Goal: Information Seeking & Learning: Learn about a topic

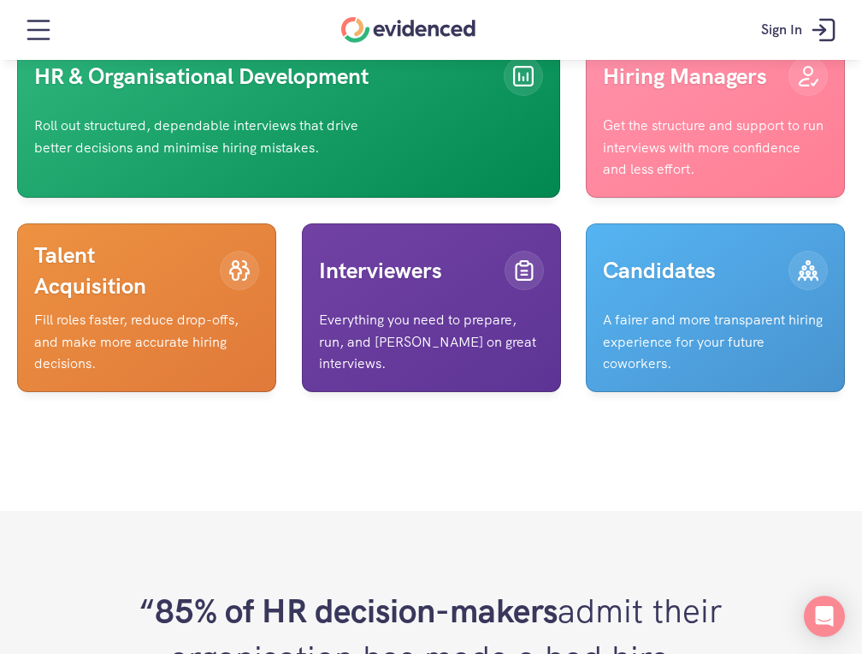
scroll to position [4274, 0]
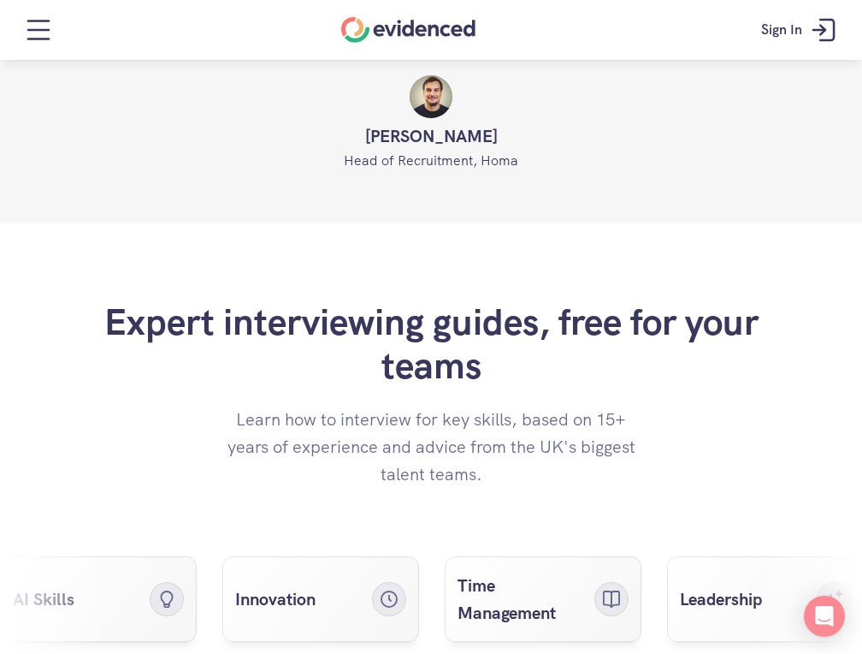
scroll to position [6675, 0]
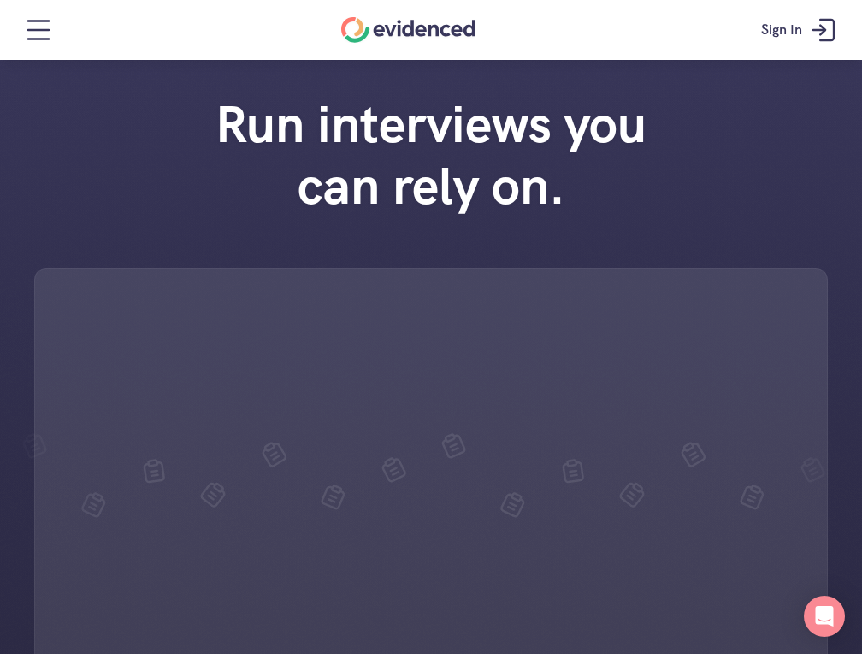
scroll to position [0, 0]
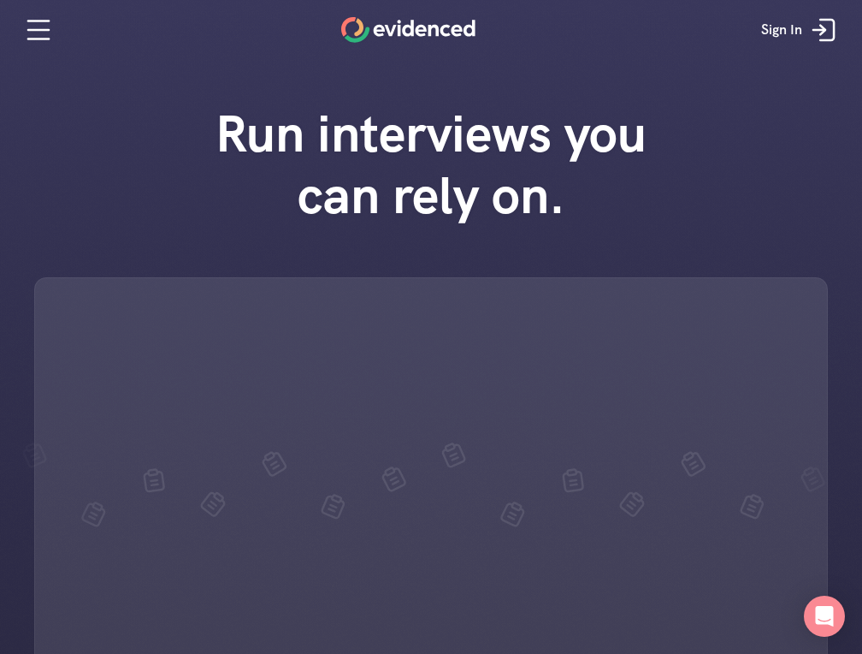
drag, startPoint x: 583, startPoint y: 201, endPoint x: 269, endPoint y: 166, distance: 315.9
click at [269, 166] on h1 "Run interviews you can rely on." at bounding box center [431, 164] width 488 height 123
click at [233, 145] on h1 "Run interviews you can rely on." at bounding box center [431, 164] width 488 height 123
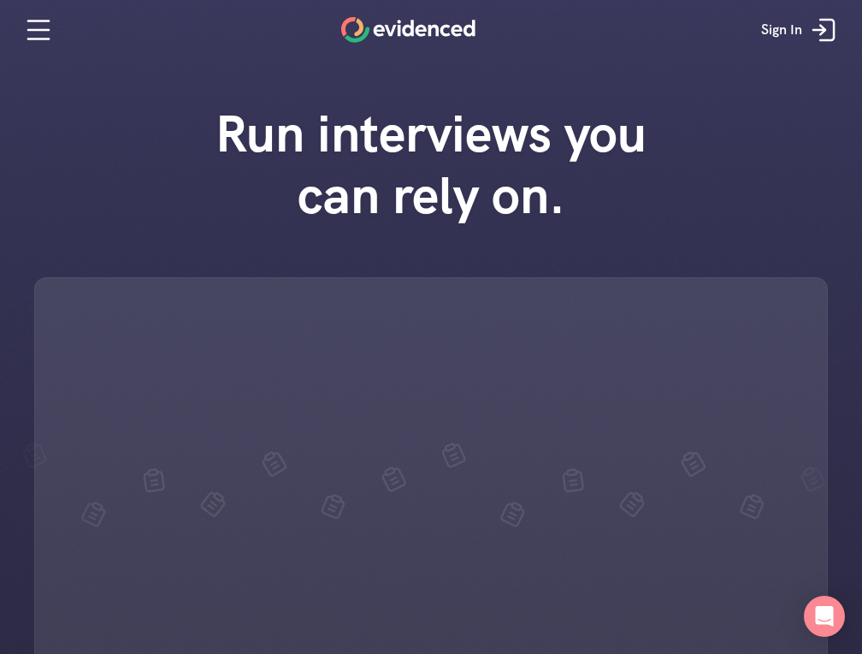
click at [568, 207] on h1 "Run interviews you can rely on." at bounding box center [431, 164] width 488 height 123
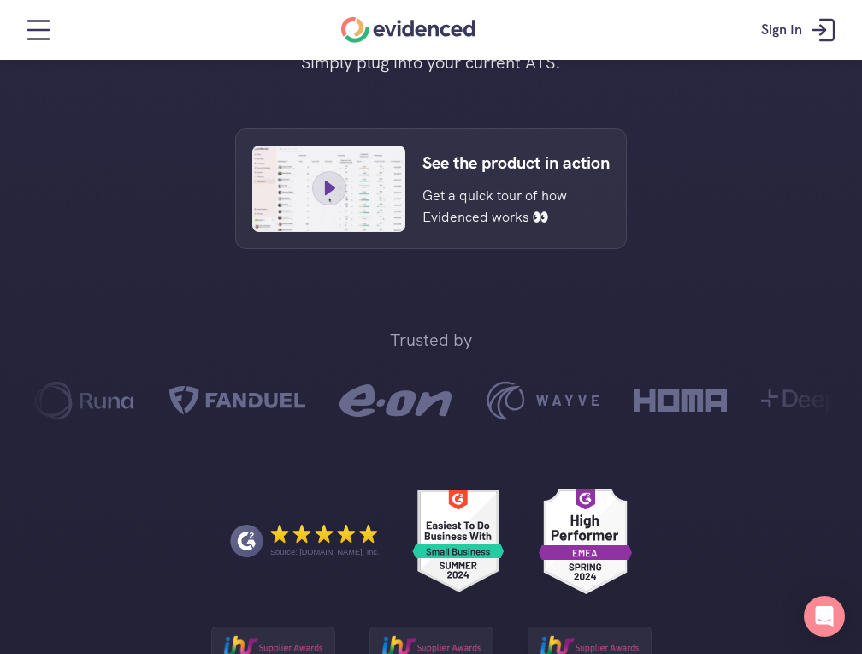
scroll to position [885, 0]
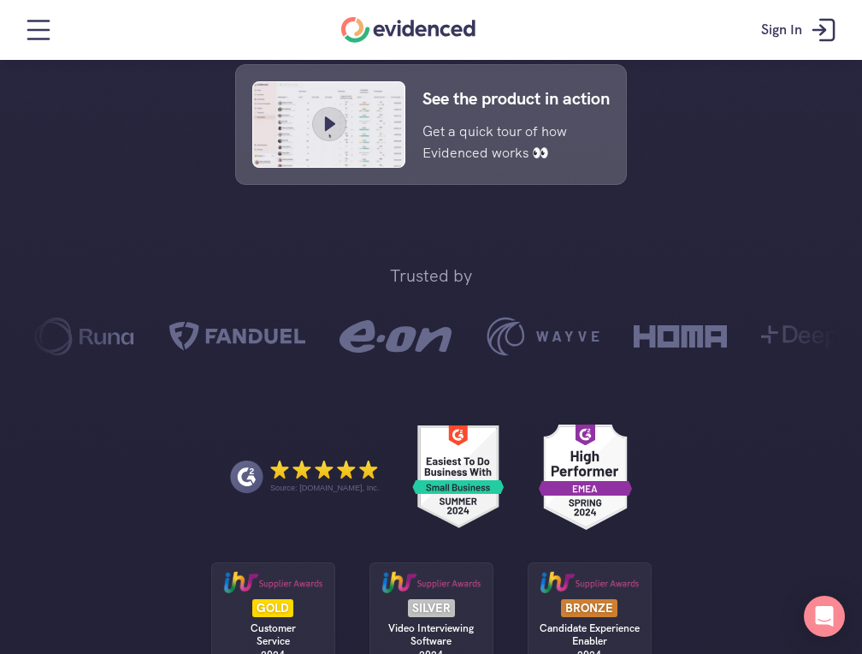
click at [682, 232] on div "Trusted by Source: G2.com, Inc. GOLD Customer Service 2024 SILVER Video Intervi…" at bounding box center [431, 493] width 862 height 566
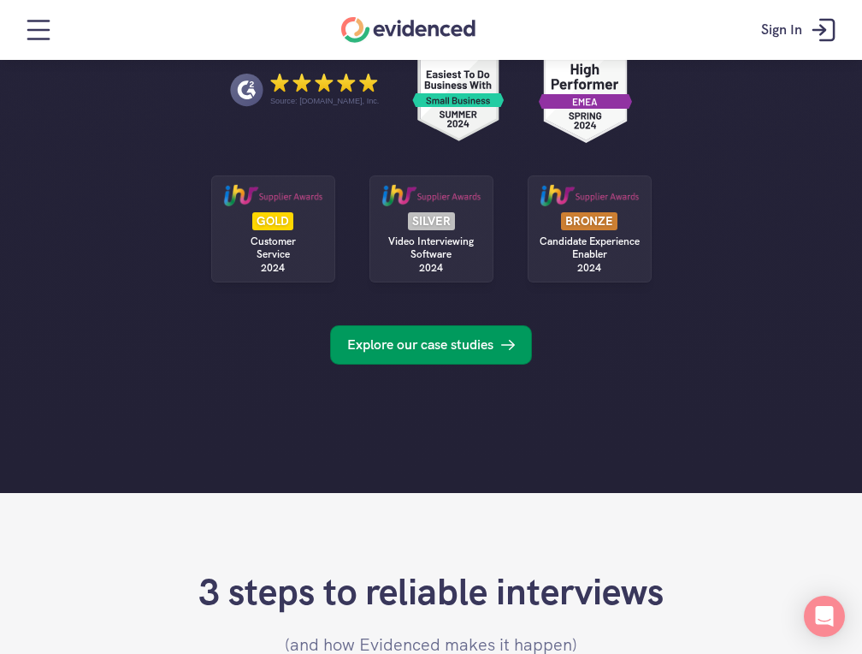
scroll to position [1279, 0]
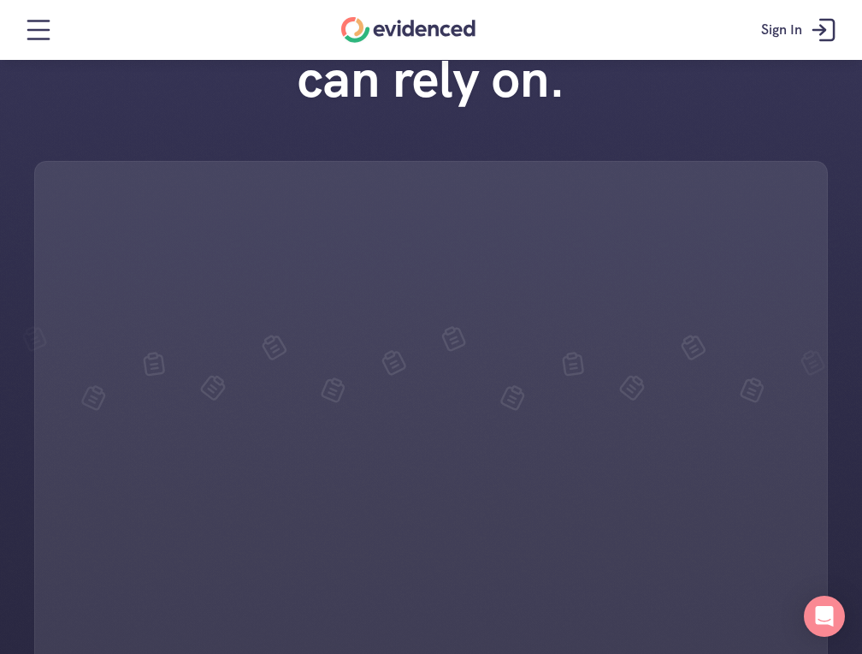
scroll to position [0, 0]
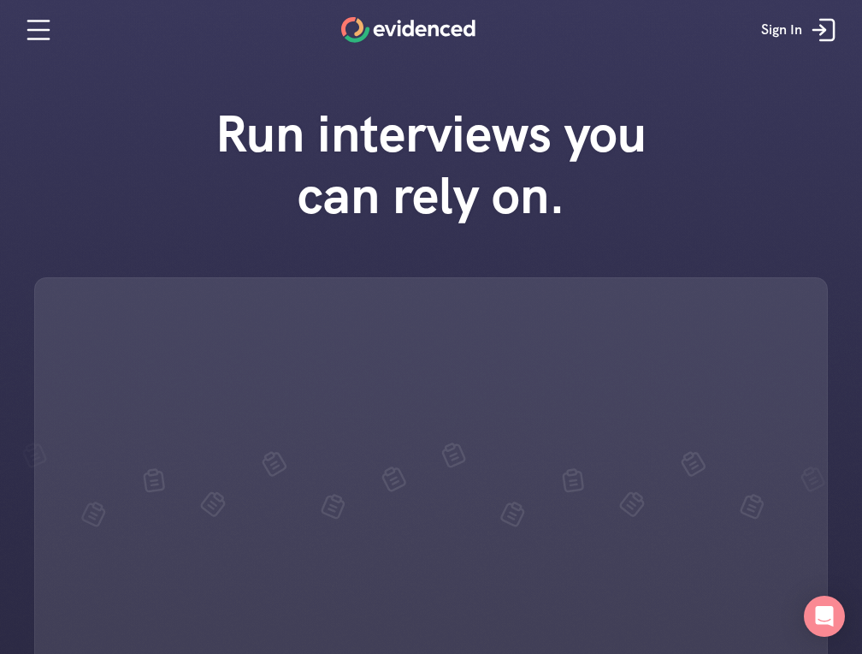
click at [319, 118] on h1 "Run interviews you can rely on." at bounding box center [431, 164] width 488 height 123
click at [167, 143] on div "Run interviews you can rely on." at bounding box center [431, 438] width 862 height 704
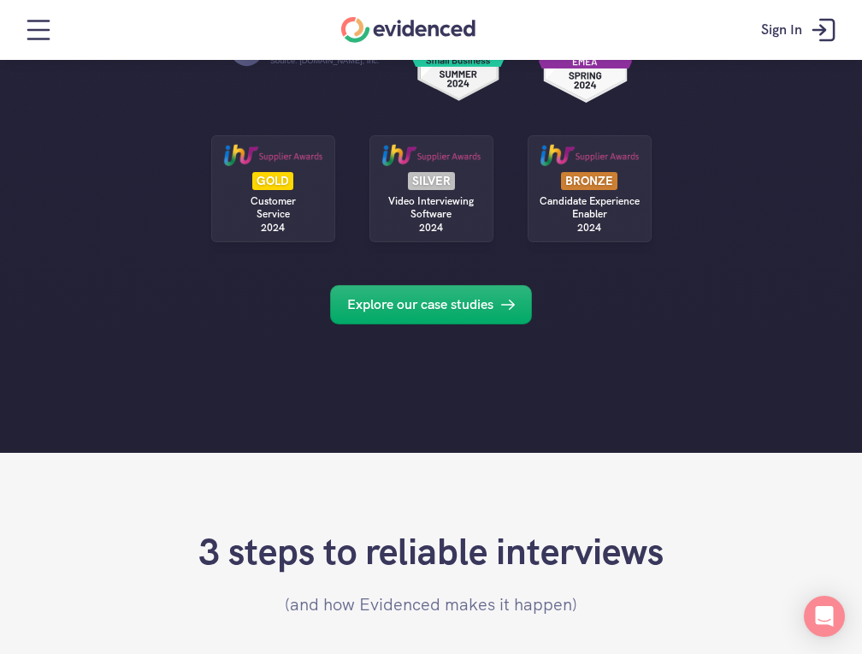
scroll to position [1325, 0]
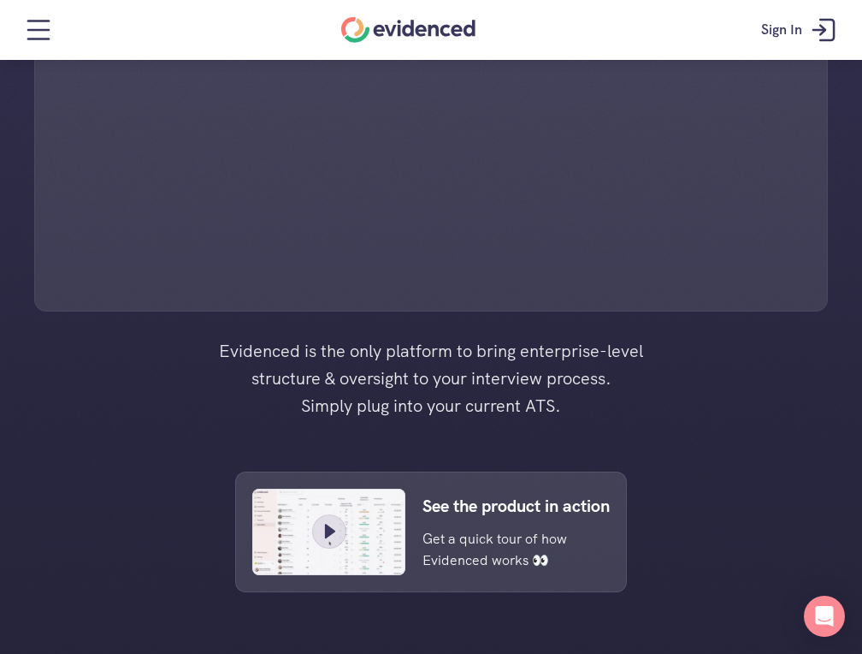
scroll to position [0, 0]
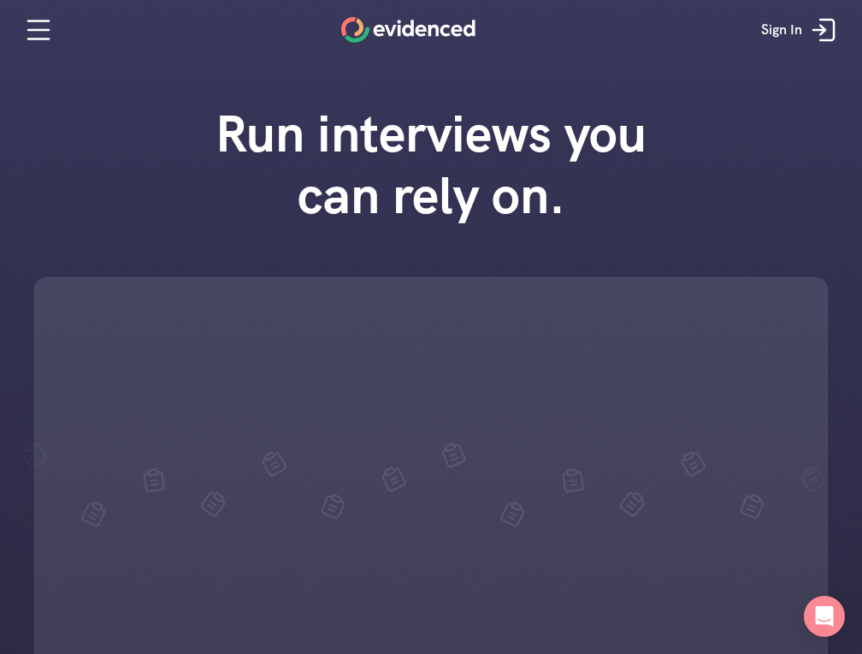
click at [475, 136] on h1 "Run interviews you can rely on." at bounding box center [431, 164] width 488 height 123
click at [455, 205] on h1 "Run interviews you can rely on." at bounding box center [431, 164] width 488 height 123
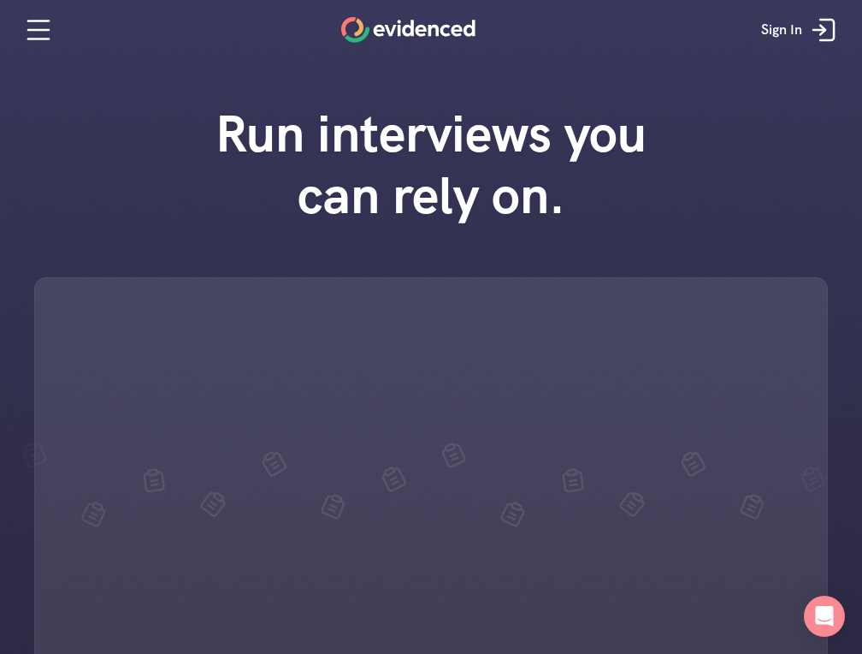
click at [455, 205] on h1 "Run interviews you can rely on." at bounding box center [431, 164] width 488 height 123
click at [537, 127] on h1 "Run interviews you can rely on." at bounding box center [431, 164] width 488 height 123
click at [579, 154] on h1 "Run interviews you can rely on." at bounding box center [431, 164] width 488 height 123
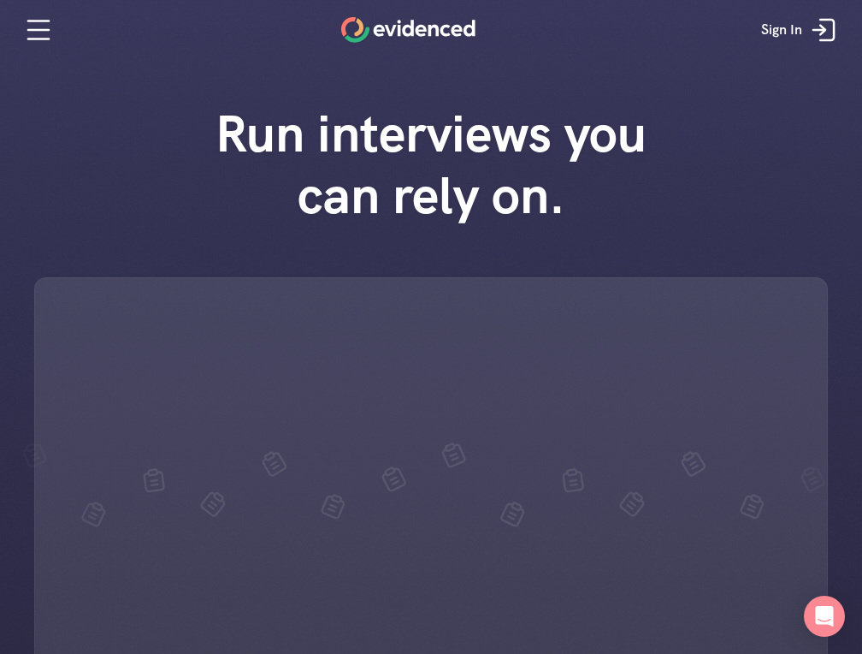
click at [576, 142] on h1 "Run interviews you can rely on." at bounding box center [431, 164] width 488 height 123
click at [589, 121] on h1 "Run interviews you can rely on." at bounding box center [431, 164] width 488 height 123
click at [587, 139] on h1 "Run interviews you can rely on." at bounding box center [431, 164] width 488 height 123
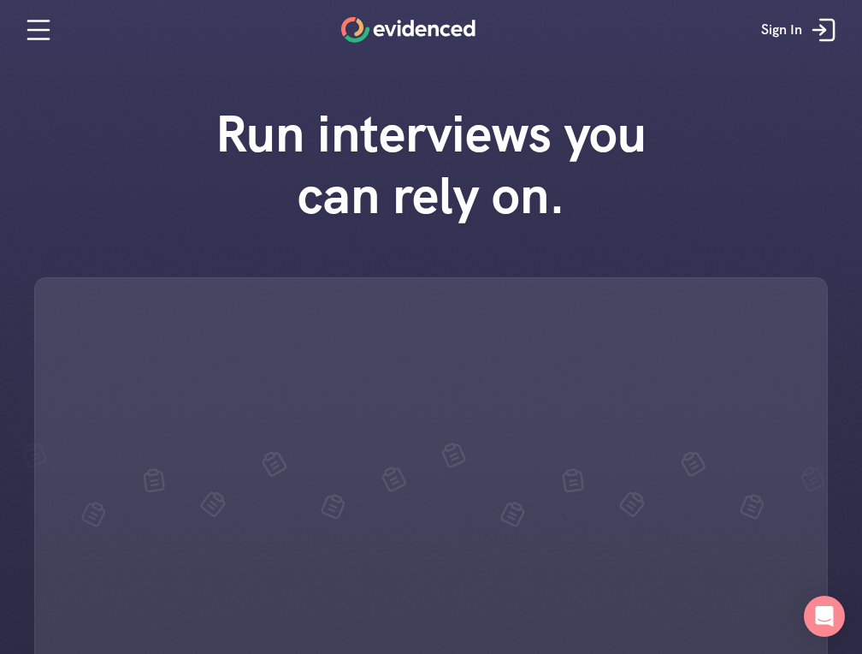
click at [534, 200] on h1 "Run interviews you can rely on." at bounding box center [431, 164] width 488 height 123
click at [511, 198] on h1 "Run interviews you can rely on." at bounding box center [431, 164] width 488 height 123
click at [530, 191] on h1 "Run interviews you can rely on." at bounding box center [431, 164] width 488 height 123
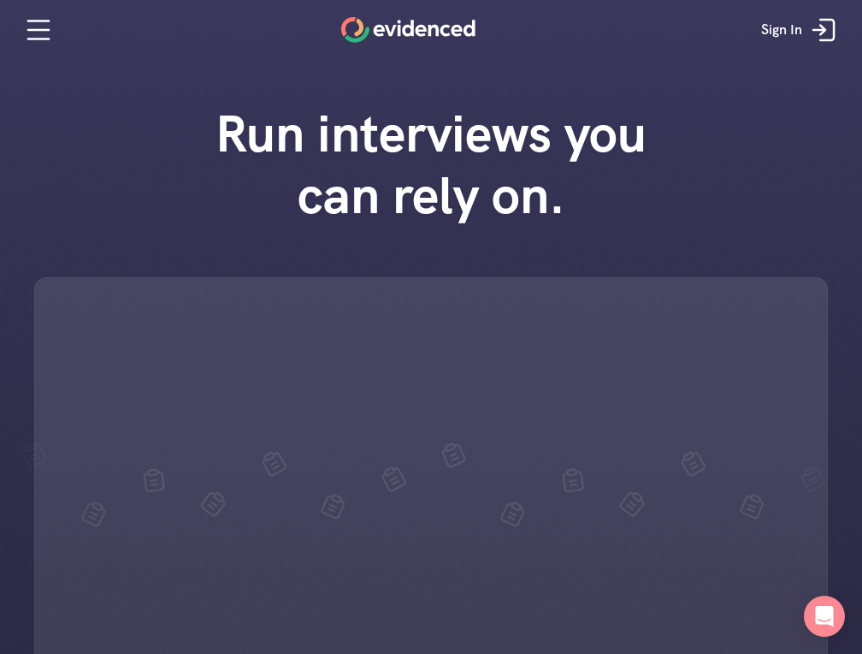
click at [561, 213] on h1 "Run interviews you can rely on." at bounding box center [431, 164] width 488 height 123
drag, startPoint x: 584, startPoint y: 205, endPoint x: 276, endPoint y: 182, distance: 308.8
click at [276, 183] on h1 "Run interviews you can rely on." at bounding box center [431, 164] width 488 height 123
click at [256, 145] on h1 "Run interviews you can rely on." at bounding box center [431, 164] width 488 height 123
click at [257, 146] on h1 "Run interviews you can rely on." at bounding box center [431, 164] width 488 height 123
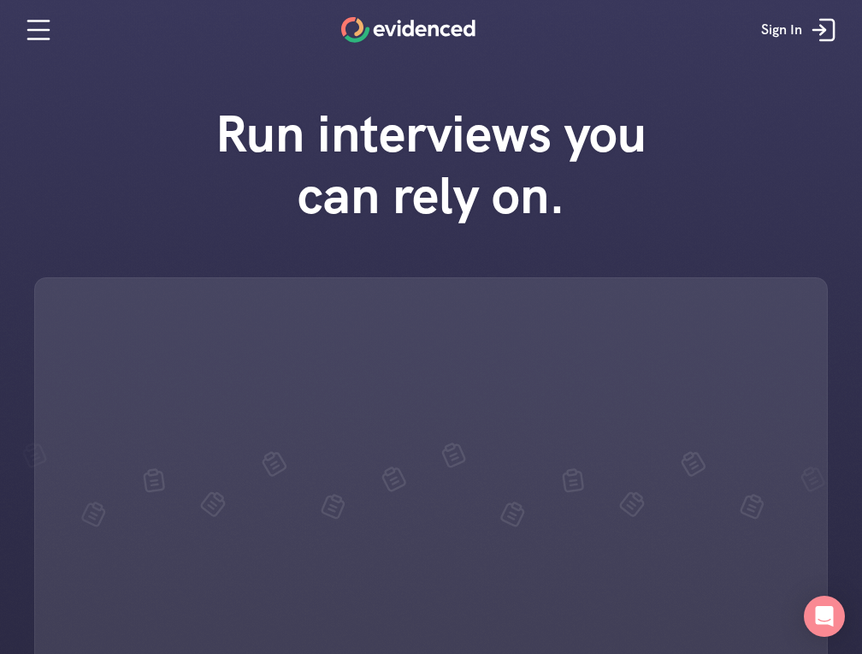
click at [257, 146] on h1 "Run interviews you can rely on." at bounding box center [431, 164] width 488 height 123
click at [330, 230] on div "Run interviews you can rely on." at bounding box center [431, 177] width 513 height 149
click at [447, 163] on h1 "Run interviews you can rely on." at bounding box center [431, 164] width 488 height 123
click at [422, 133] on h1 "Run interviews you can rely on." at bounding box center [431, 164] width 488 height 123
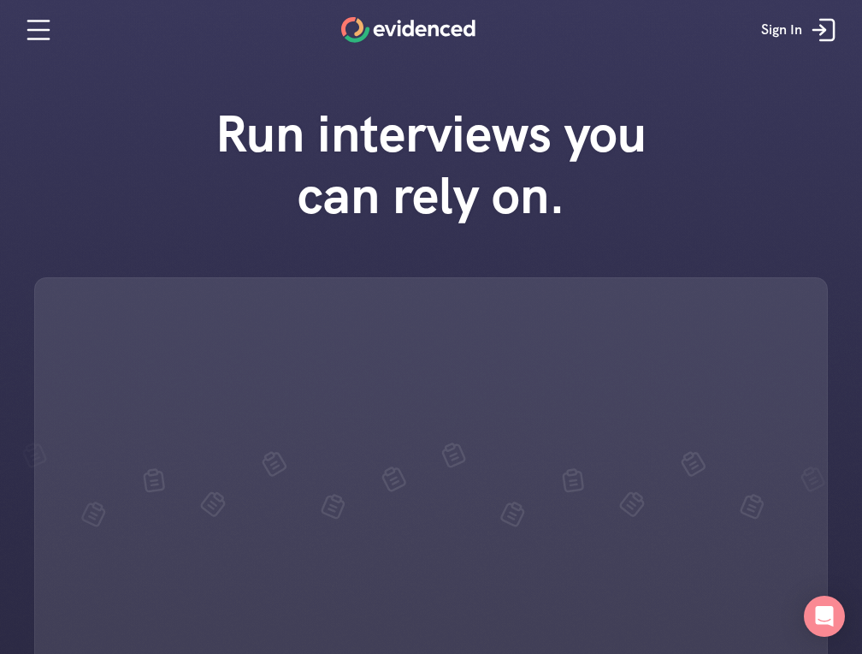
click at [422, 133] on h1 "Run interviews you can rely on." at bounding box center [431, 164] width 488 height 123
click at [581, 212] on h1 "Run interviews you can rely on." at bounding box center [431, 164] width 488 height 123
drag, startPoint x: 567, startPoint y: 211, endPoint x: 218, endPoint y: 170, distance: 351.4
click at [218, 170] on h1 "Run interviews you can rely on." at bounding box center [431, 164] width 488 height 123
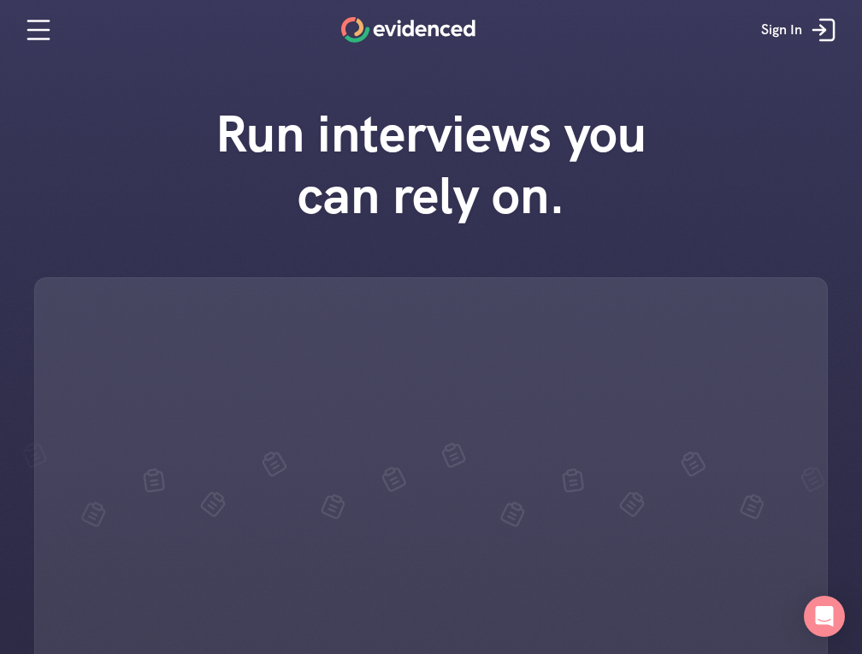
click at [294, 181] on h1 "Run interviews you can rely on." at bounding box center [431, 164] width 488 height 123
drag, startPoint x: 227, startPoint y: 139, endPoint x: 579, endPoint y: 215, distance: 360.4
click at [576, 209] on h1 "Run interviews you can rely on." at bounding box center [431, 164] width 488 height 123
click at [579, 215] on h1 "Run interviews you can rely on." at bounding box center [431, 164] width 488 height 123
click at [280, 216] on h1 "Run interviews you can rely on." at bounding box center [431, 164] width 488 height 123
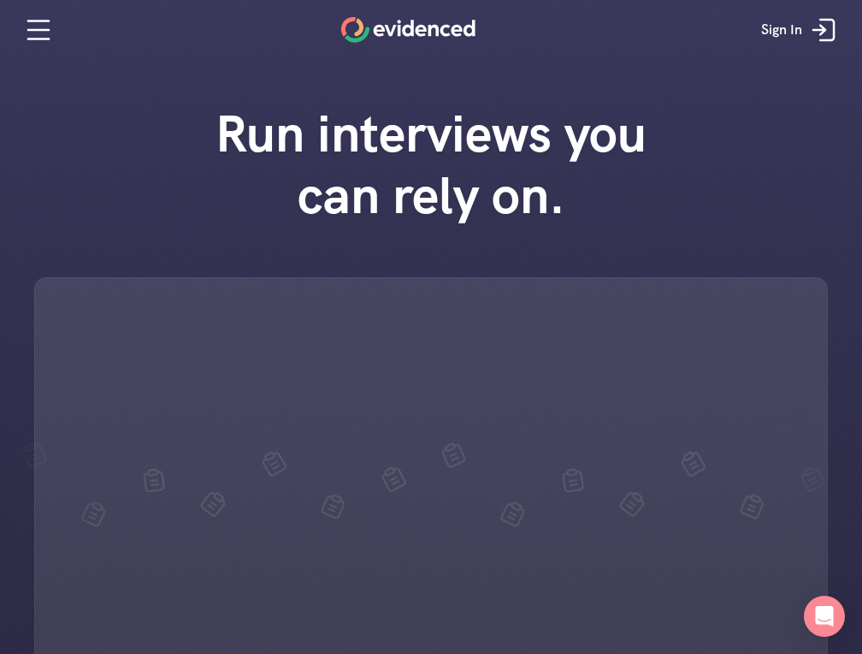
click at [268, 204] on h1 "Run interviews you can rely on." at bounding box center [431, 164] width 488 height 123
click at [61, 188] on div "Run interviews you can rely on." at bounding box center [431, 438] width 862 height 704
click at [334, 147] on h1 "Run interviews you can rely on." at bounding box center [431, 164] width 488 height 123
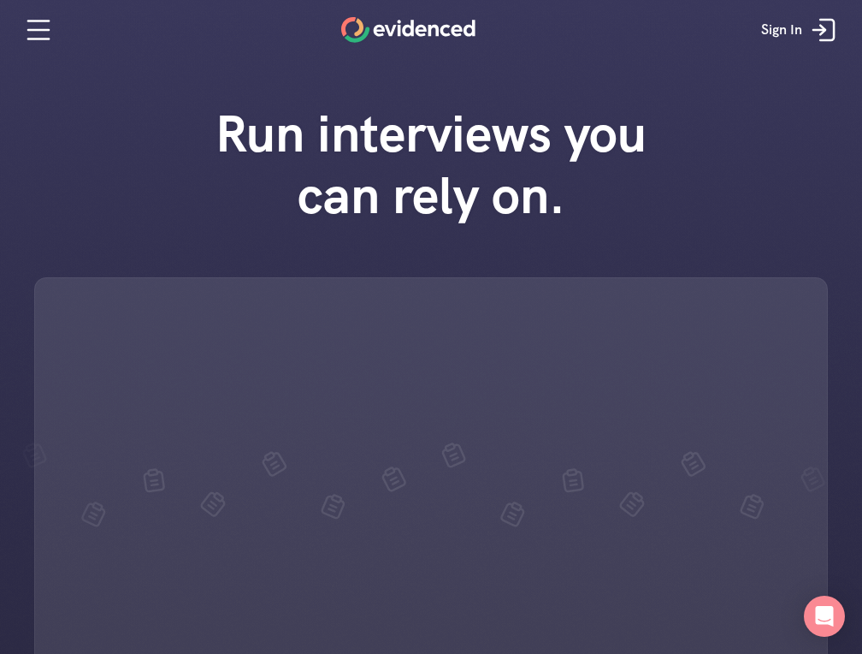
click at [274, 198] on h1 "Run interviews you can rely on." at bounding box center [431, 164] width 488 height 123
click at [308, 139] on h1 "Run interviews you can rely on." at bounding box center [431, 164] width 488 height 123
click at [333, 198] on h1 "Run interviews you can rely on." at bounding box center [431, 164] width 488 height 123
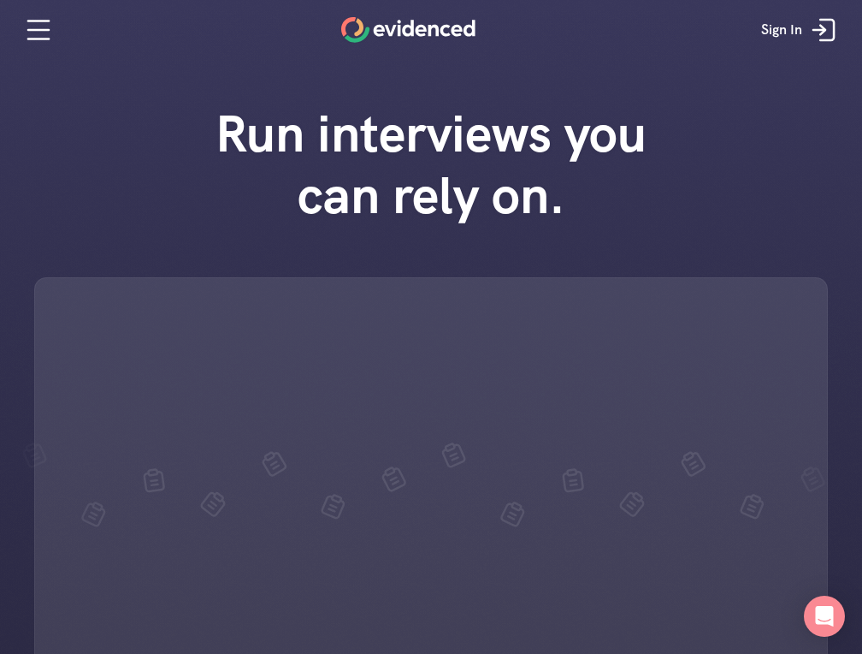
click at [333, 198] on h1 "Run interviews you can rely on." at bounding box center [431, 164] width 488 height 123
click at [229, 202] on h1 "Run interviews you can rely on." at bounding box center [431, 164] width 488 height 123
click at [270, 148] on h1 "Run interviews you can rely on." at bounding box center [431, 164] width 488 height 123
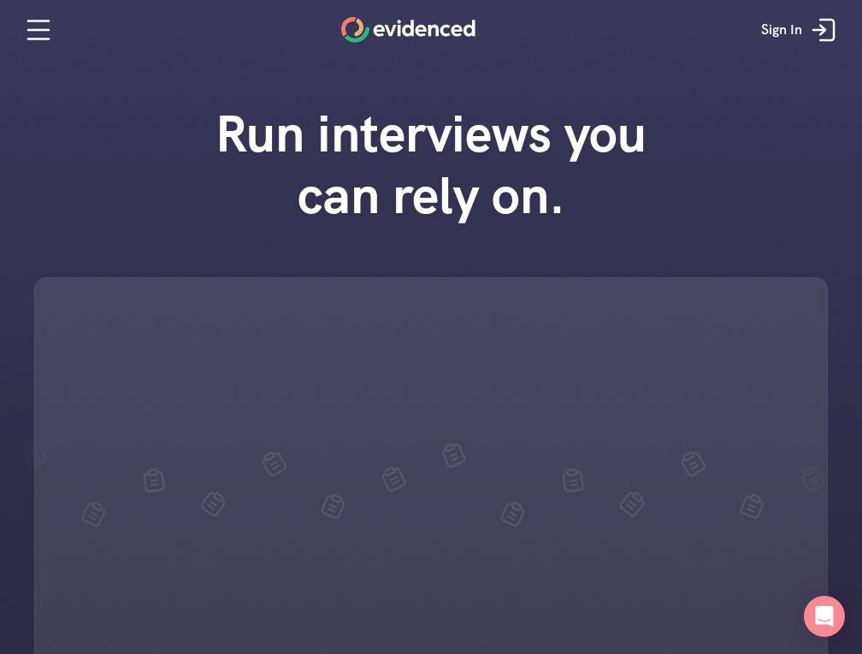
click at [270, 148] on h1 "Run interviews you can rely on." at bounding box center [431, 164] width 488 height 123
click at [305, 226] on h1 "Run interviews you can rely on." at bounding box center [431, 164] width 488 height 123
click at [300, 197] on h1 "Run interviews you can rely on." at bounding box center [431, 164] width 488 height 123
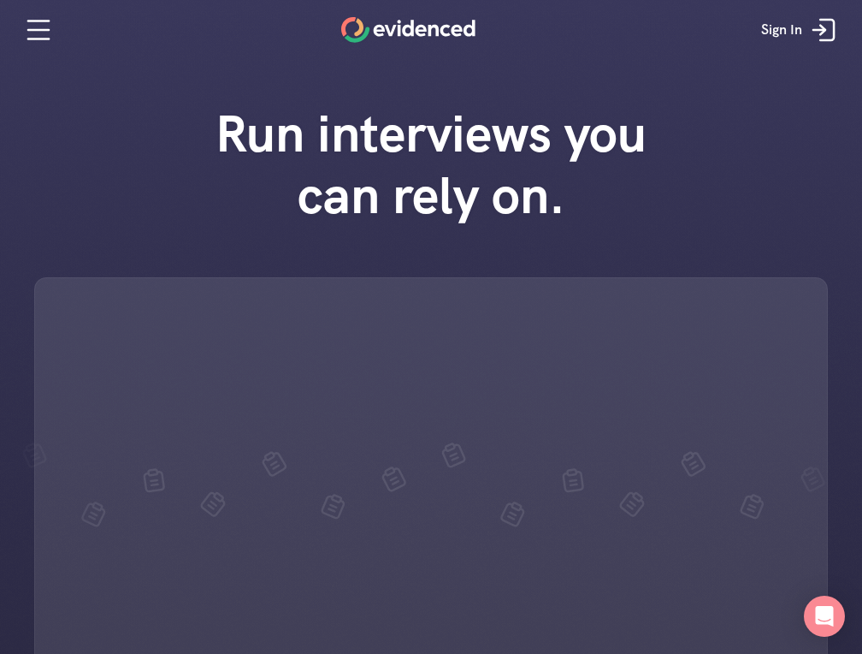
click at [272, 205] on h1 "Run interviews you can rely on." at bounding box center [431, 164] width 488 height 123
click at [374, 147] on h1 "Run interviews you can rely on." at bounding box center [431, 164] width 488 height 123
click at [562, 209] on h1 "Run interviews you can rely on." at bounding box center [431, 164] width 488 height 123
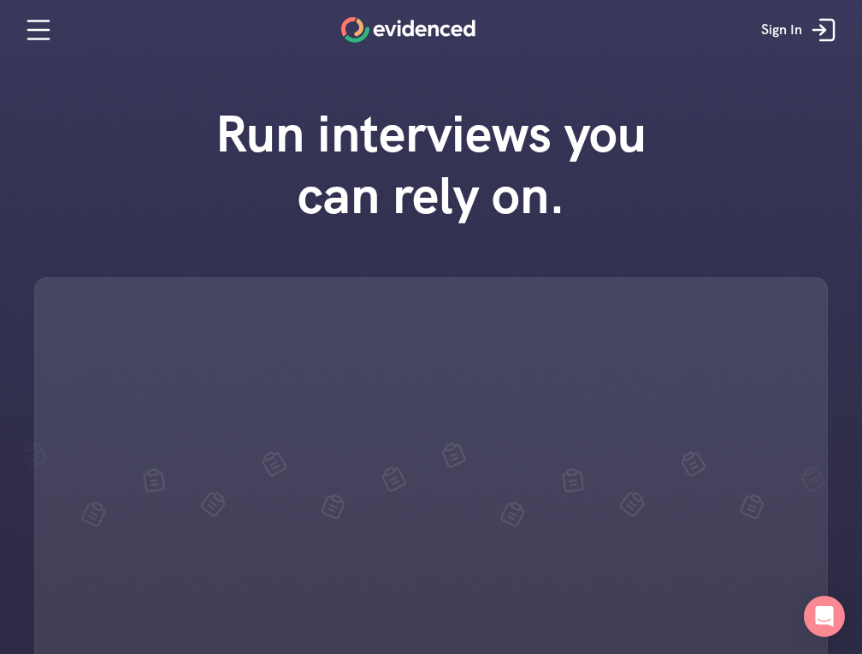
click at [481, 127] on h1 "Run interviews you can rely on." at bounding box center [431, 164] width 488 height 123
click at [332, 131] on h1 "Run interviews you can rely on." at bounding box center [431, 164] width 488 height 123
